Goal: Information Seeking & Learning: Learn about a topic

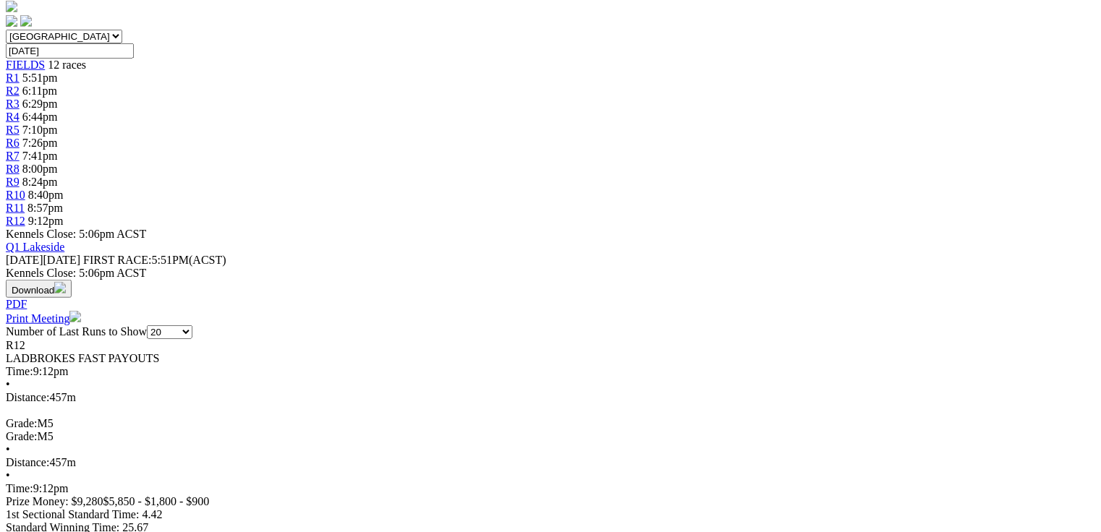
scroll to position [463, 0]
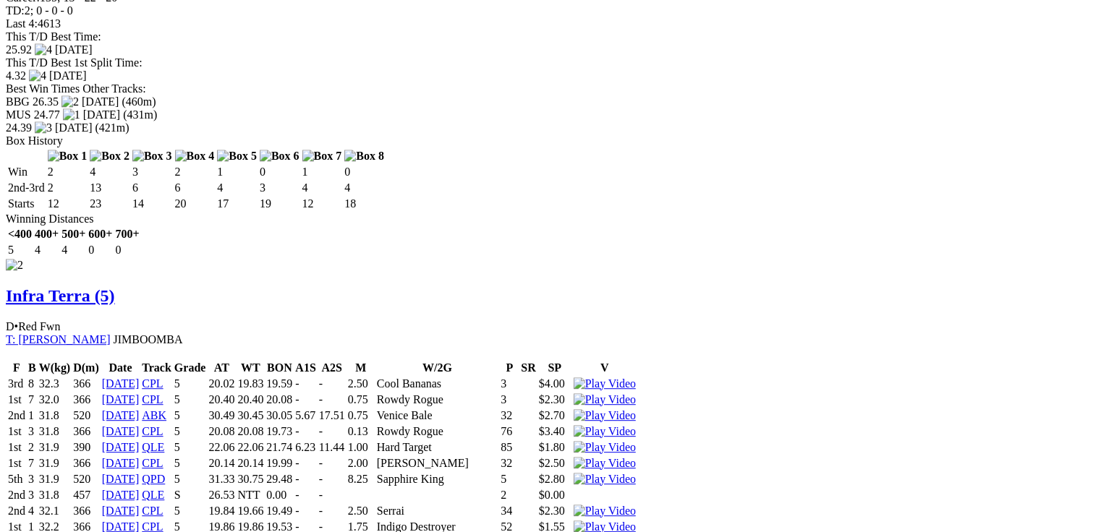
scroll to position [0, 0]
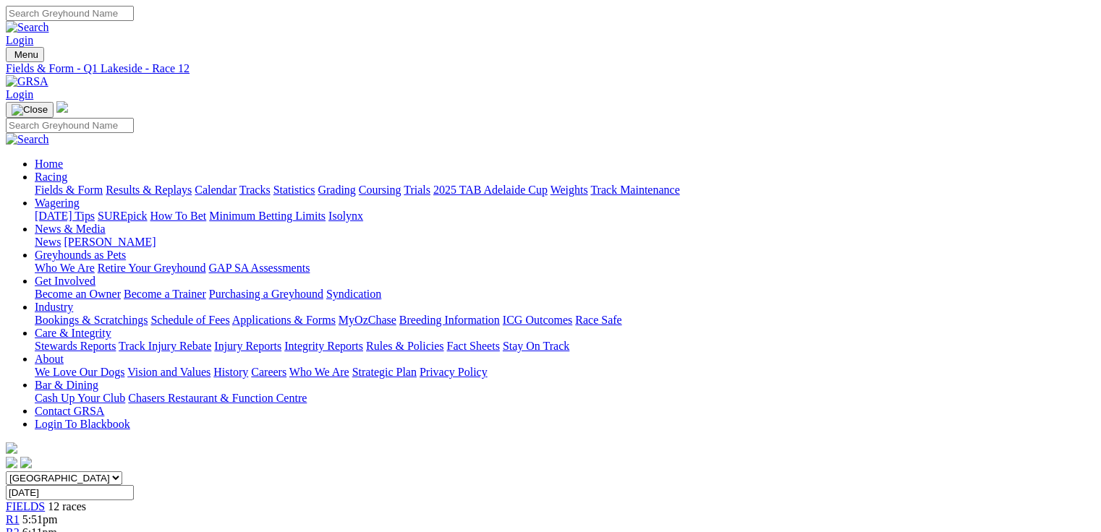
click at [68, 184] on link "Fields & Form" at bounding box center [69, 190] width 68 height 12
click at [122, 472] on select "South Australia New South Wales Northern Territory Queensland Tasmania Victoria…" at bounding box center [64, 479] width 116 height 14
select select "QLD"
click at [98, 472] on select "South Australia New South Wales Northern Territory Queensland Tasmania Victoria…" at bounding box center [64, 479] width 116 height 14
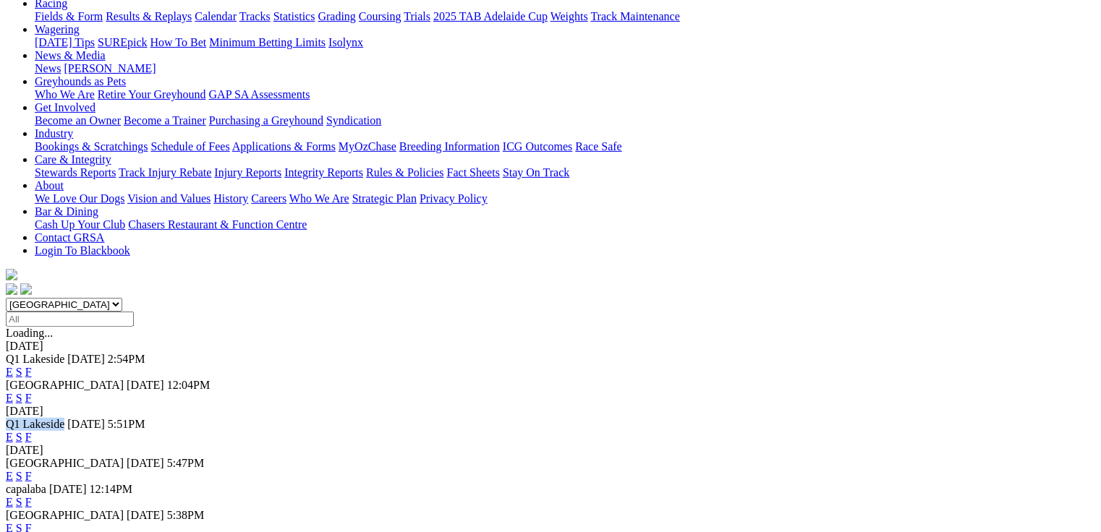
drag, startPoint x: 77, startPoint y: 240, endPoint x: 161, endPoint y: 247, distance: 84.2
click at [161, 418] on div "Q1 Lakeside 11 Oct 25 5:51PM E S F" at bounding box center [550, 431] width 1089 height 26
click at [64, 418] on span "Q1 Lakeside" at bounding box center [35, 424] width 59 height 12
click at [13, 470] on link "E" at bounding box center [9, 476] width 7 height 12
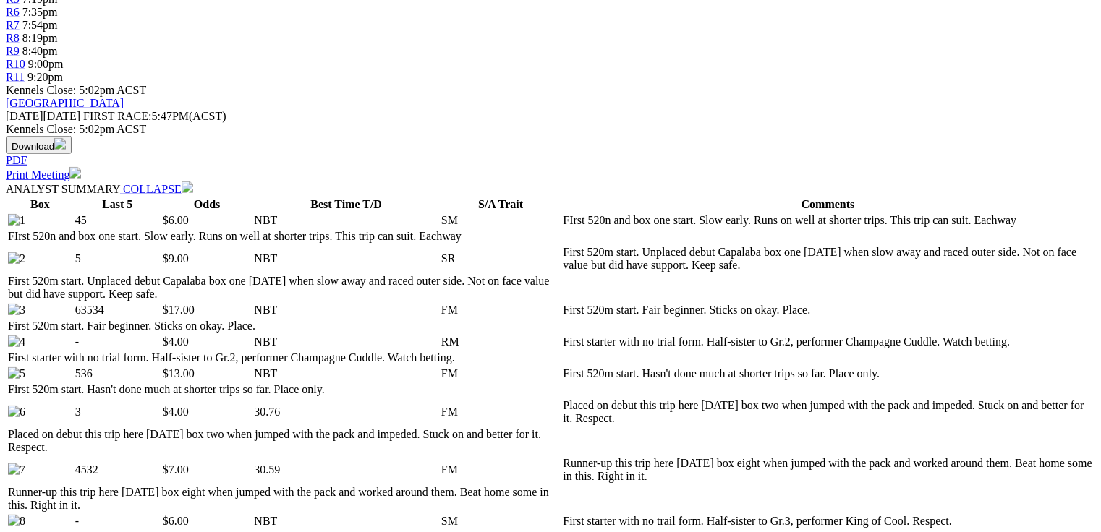
scroll to position [606, 0]
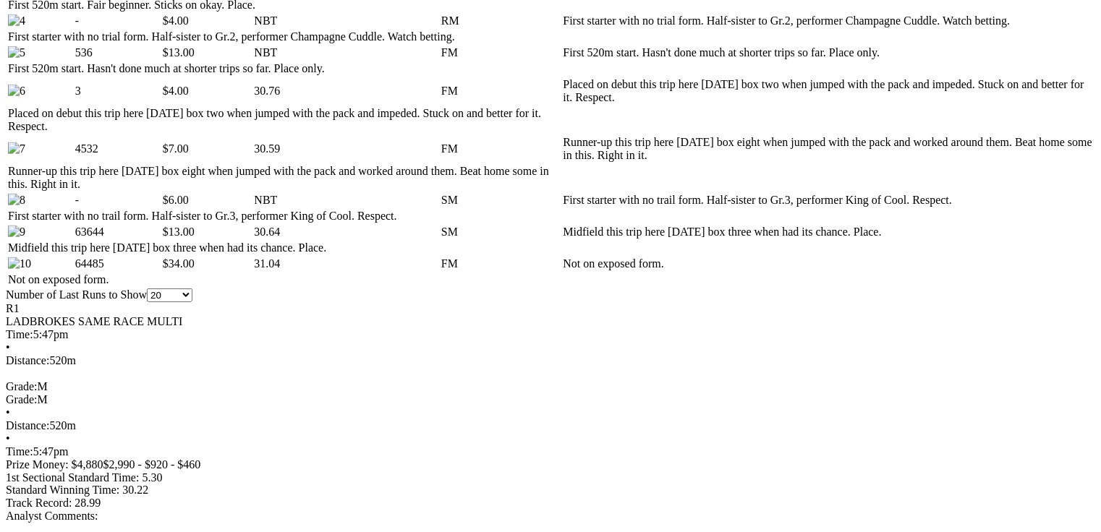
scroll to position [895, 0]
drag, startPoint x: 356, startPoint y: 289, endPoint x: 456, endPoint y: 291, distance: 99.9
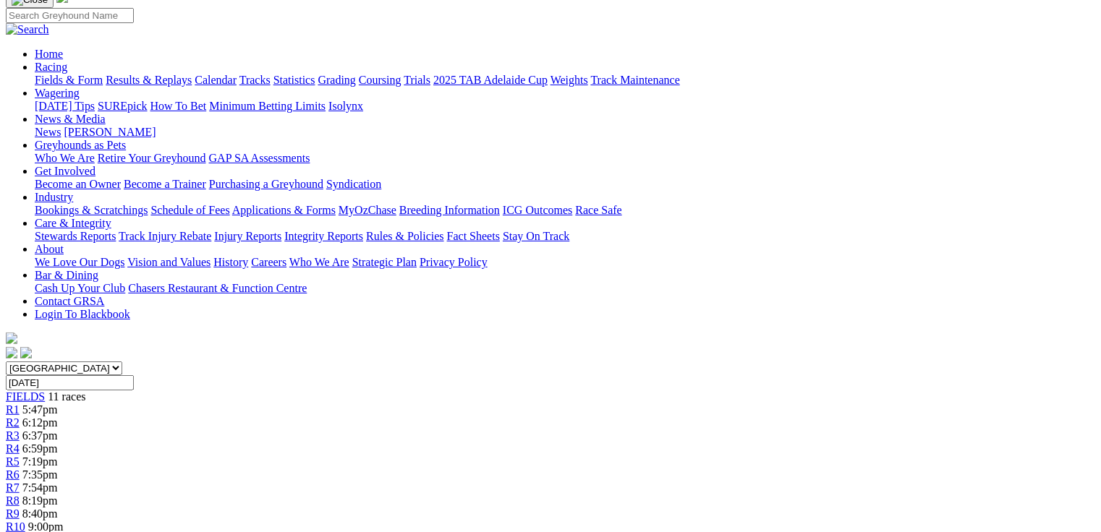
scroll to position [0, 0]
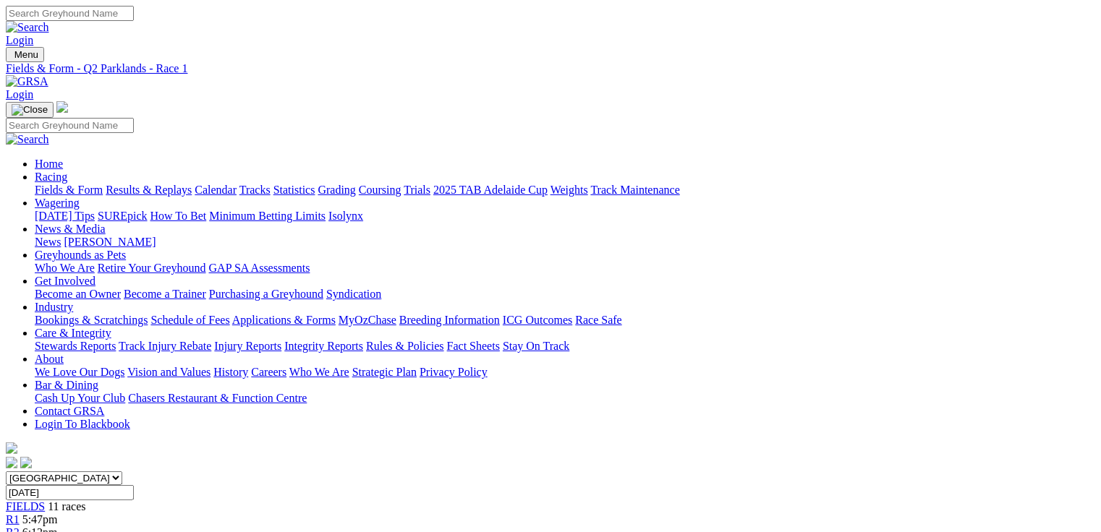
click at [20, 527] on span "R2" at bounding box center [13, 533] width 14 height 12
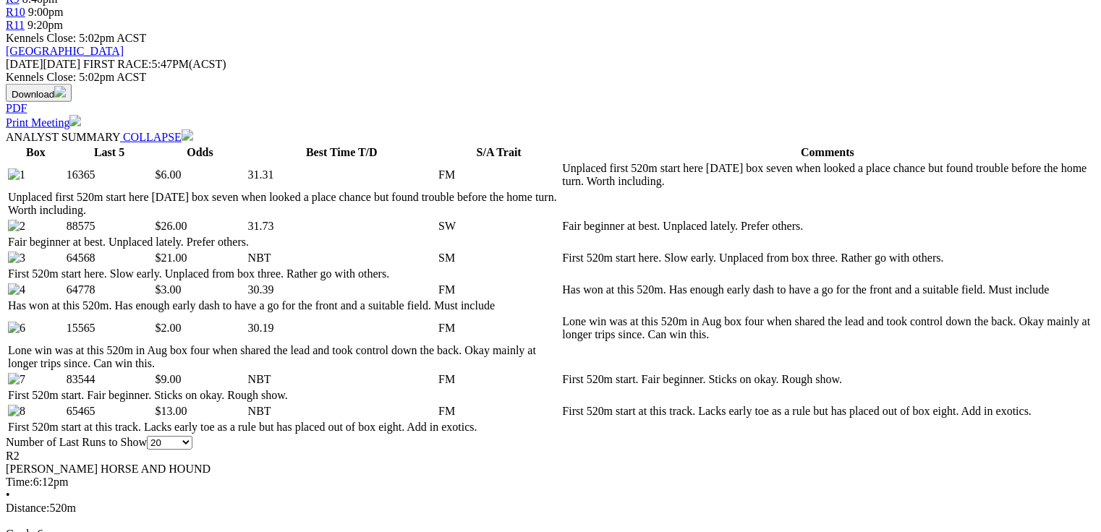
scroll to position [694, 0]
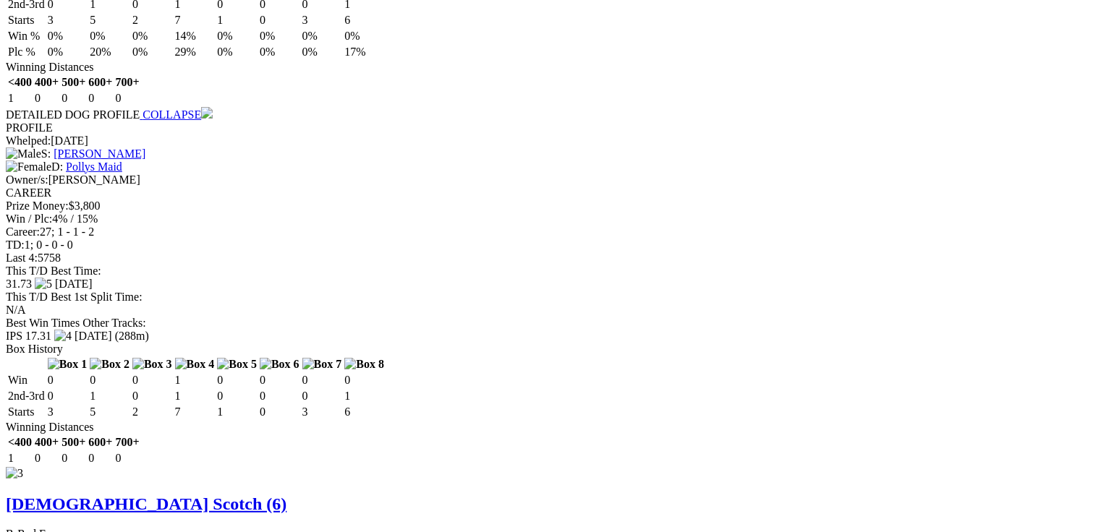
scroll to position [2835, 0]
